Goal: Transaction & Acquisition: Purchase product/service

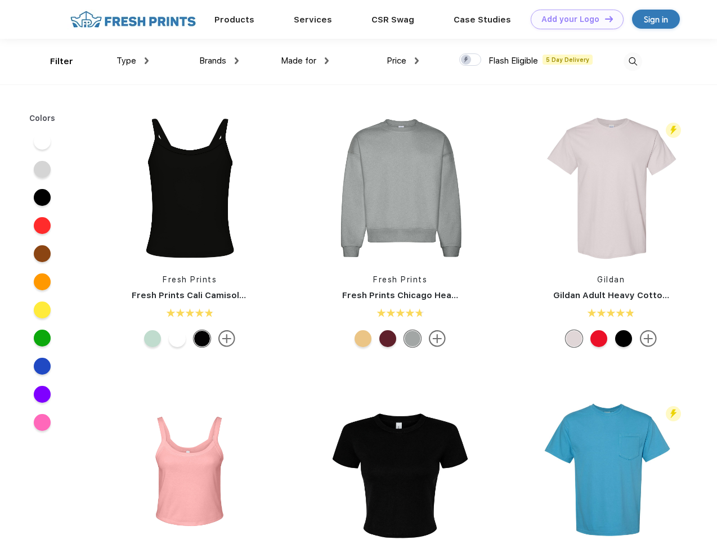
click at [573, 19] on link "Add your Logo Design Tool" at bounding box center [577, 20] width 93 height 20
click at [0, 0] on div "Design Tool" at bounding box center [0, 0] width 0 height 0
click at [604, 19] on link "Add your Logo Design Tool" at bounding box center [577, 20] width 93 height 20
click at [54, 61] on div "Filter" at bounding box center [61, 61] width 23 height 13
click at [133, 61] on span "Type" at bounding box center [127, 61] width 20 height 10
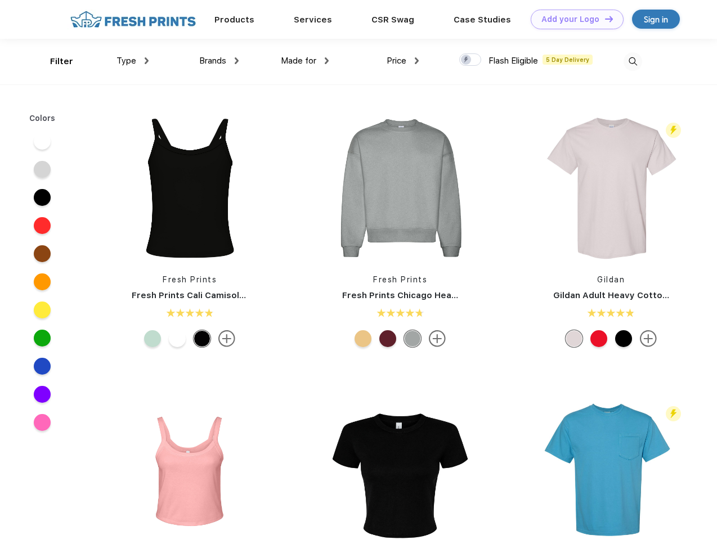
click at [219, 61] on span "Brands" at bounding box center [212, 61] width 27 height 10
click at [305, 61] on span "Made for" at bounding box center [298, 61] width 35 height 10
click at [403, 61] on span "Price" at bounding box center [397, 61] width 20 height 10
click at [471, 60] on div at bounding box center [470, 59] width 22 height 12
click at [467, 60] on input "checkbox" at bounding box center [462, 56] width 7 height 7
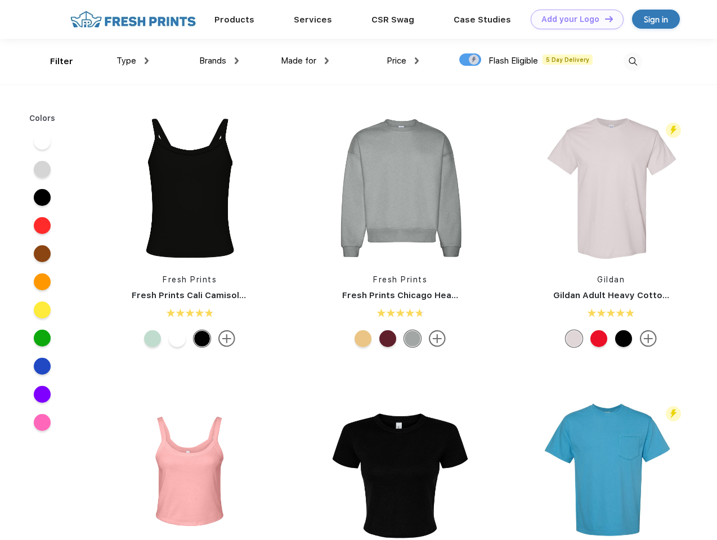
click at [633, 61] on img at bounding box center [633, 61] width 19 height 19
